Goal: Browse casually: Explore the website without a specific task or goal

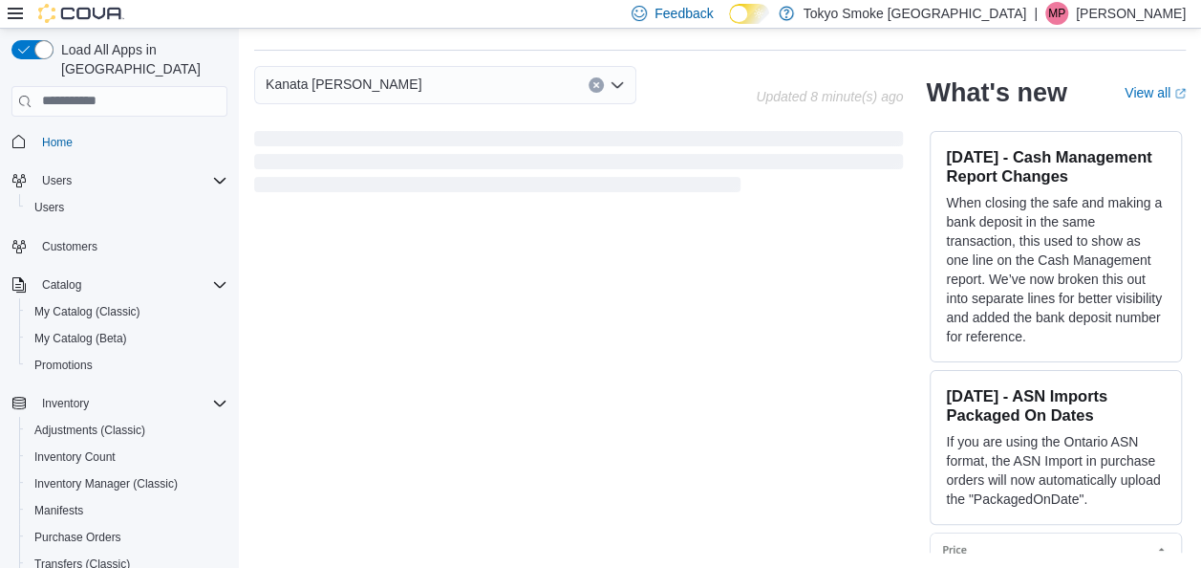
scroll to position [591, 0]
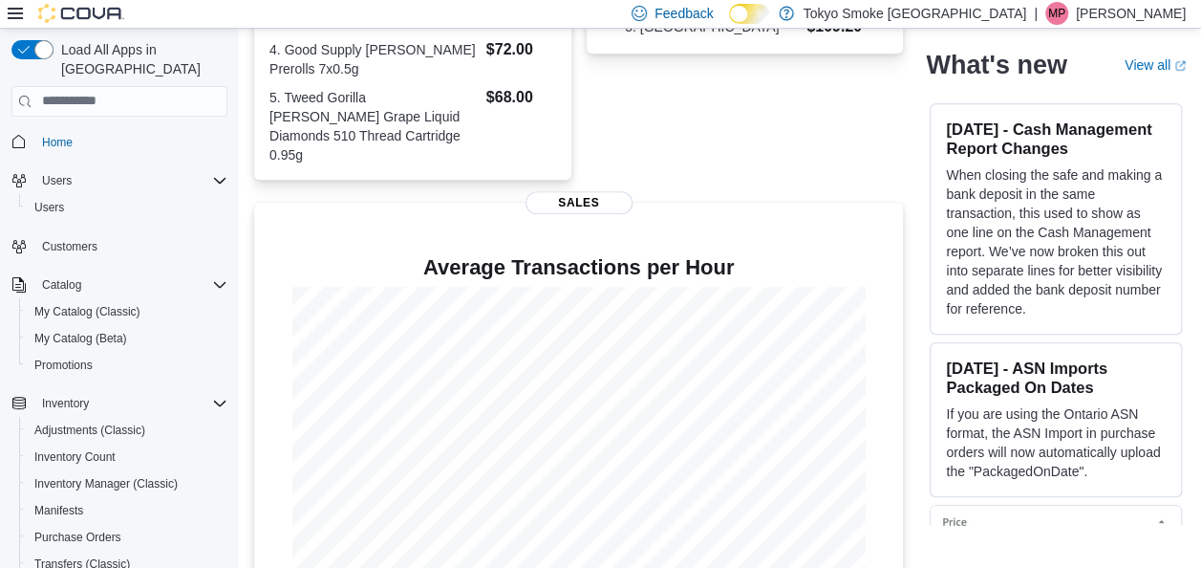
click at [764, 144] on div "Top Brand Sales [DATE] 1. Contraband $142.00 2. [PERSON_NAME] $117.80 3. Back F…" at bounding box center [745, 8] width 317 height 344
